Goal: Find specific page/section: Find specific page/section

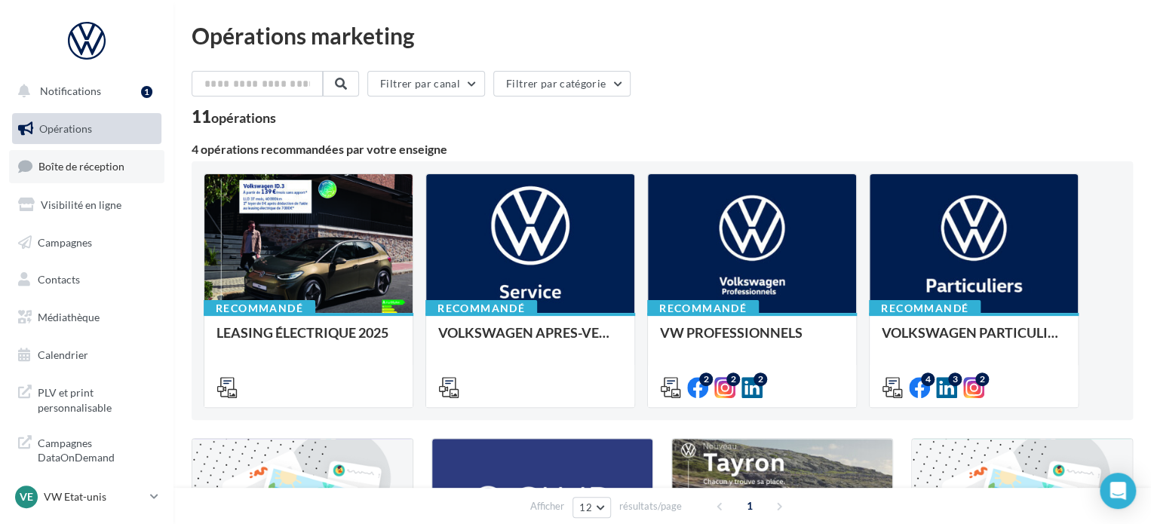
click at [115, 161] on span "Boîte de réception" at bounding box center [81, 166] width 86 height 13
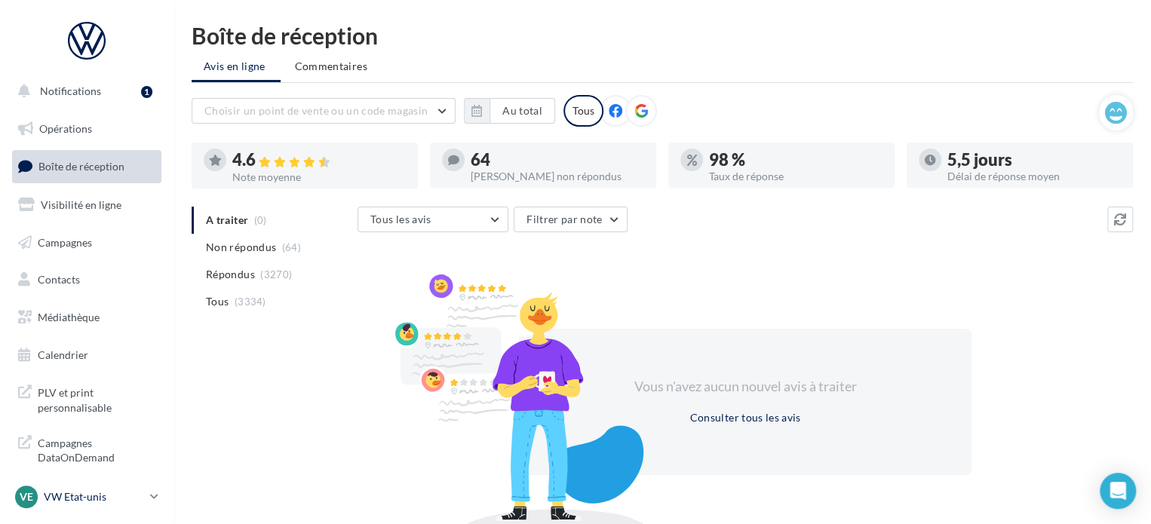
click at [55, 495] on p "VW Etat-unis" at bounding box center [94, 496] width 100 height 15
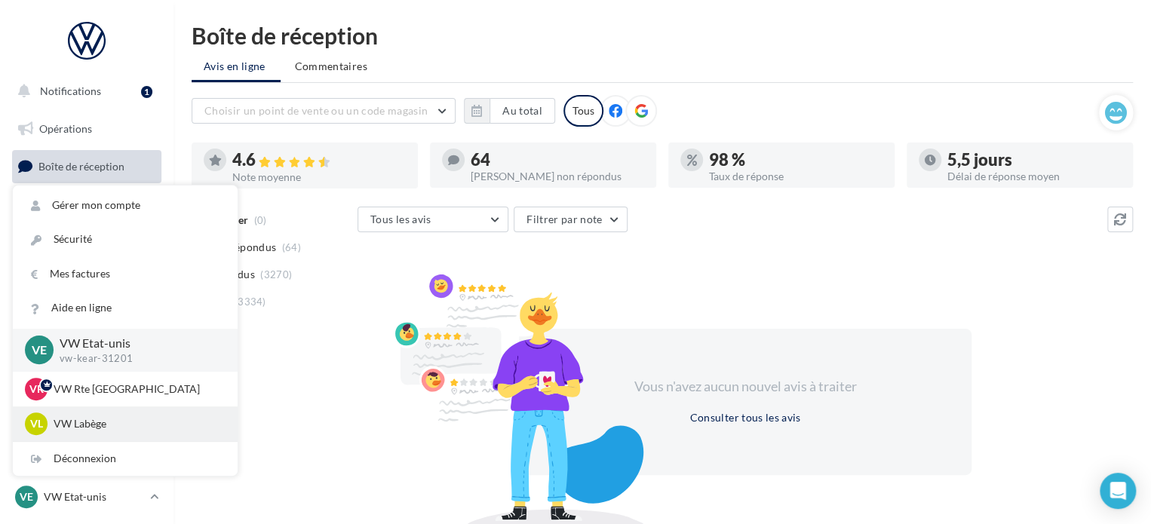
click at [95, 424] on p "VW Labège" at bounding box center [137, 423] width 166 height 15
